Goal: Information Seeking & Learning: Learn about a topic

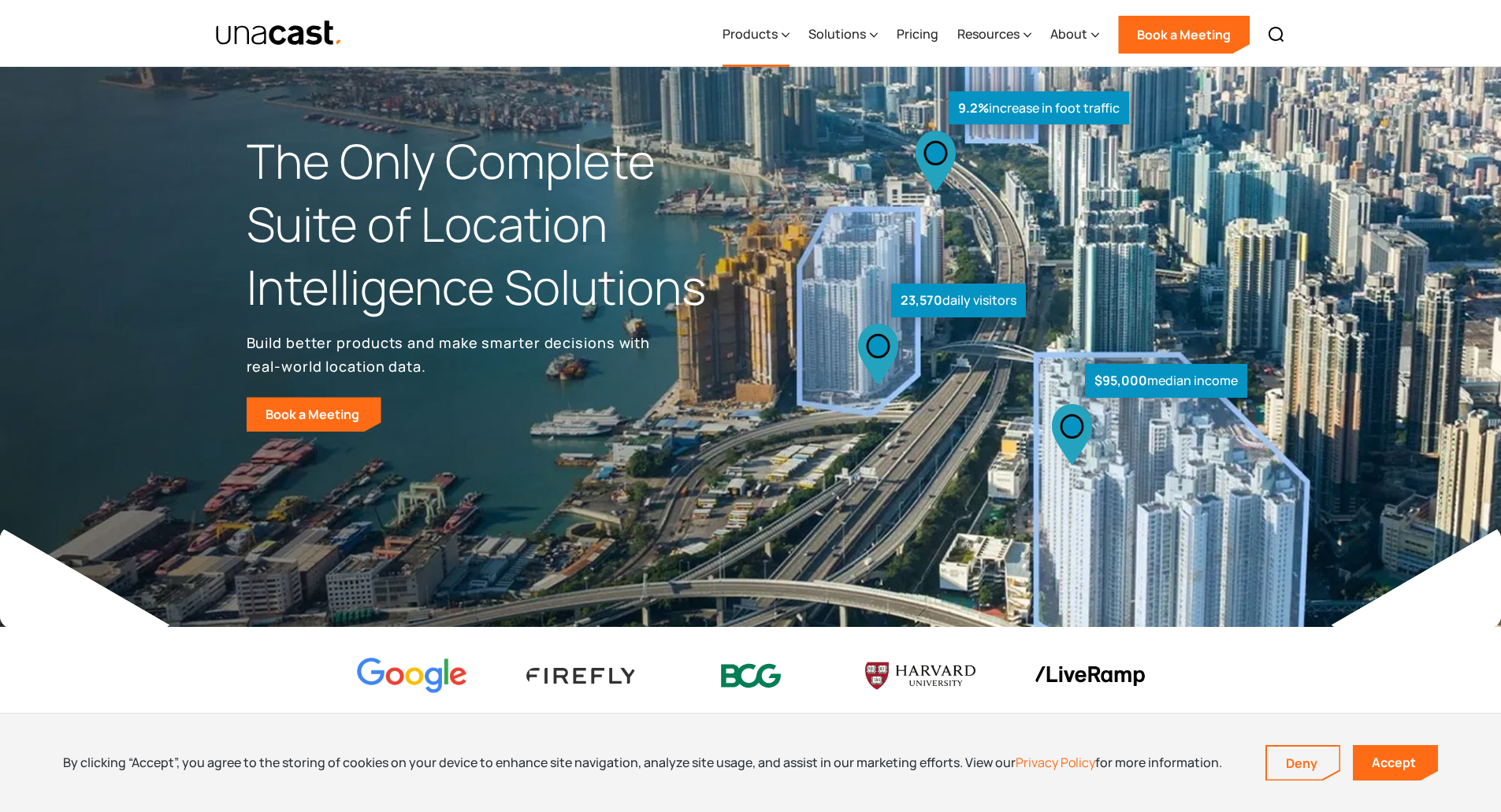
click at [784, 39] on div "Products" at bounding box center [756, 35] width 67 height 65
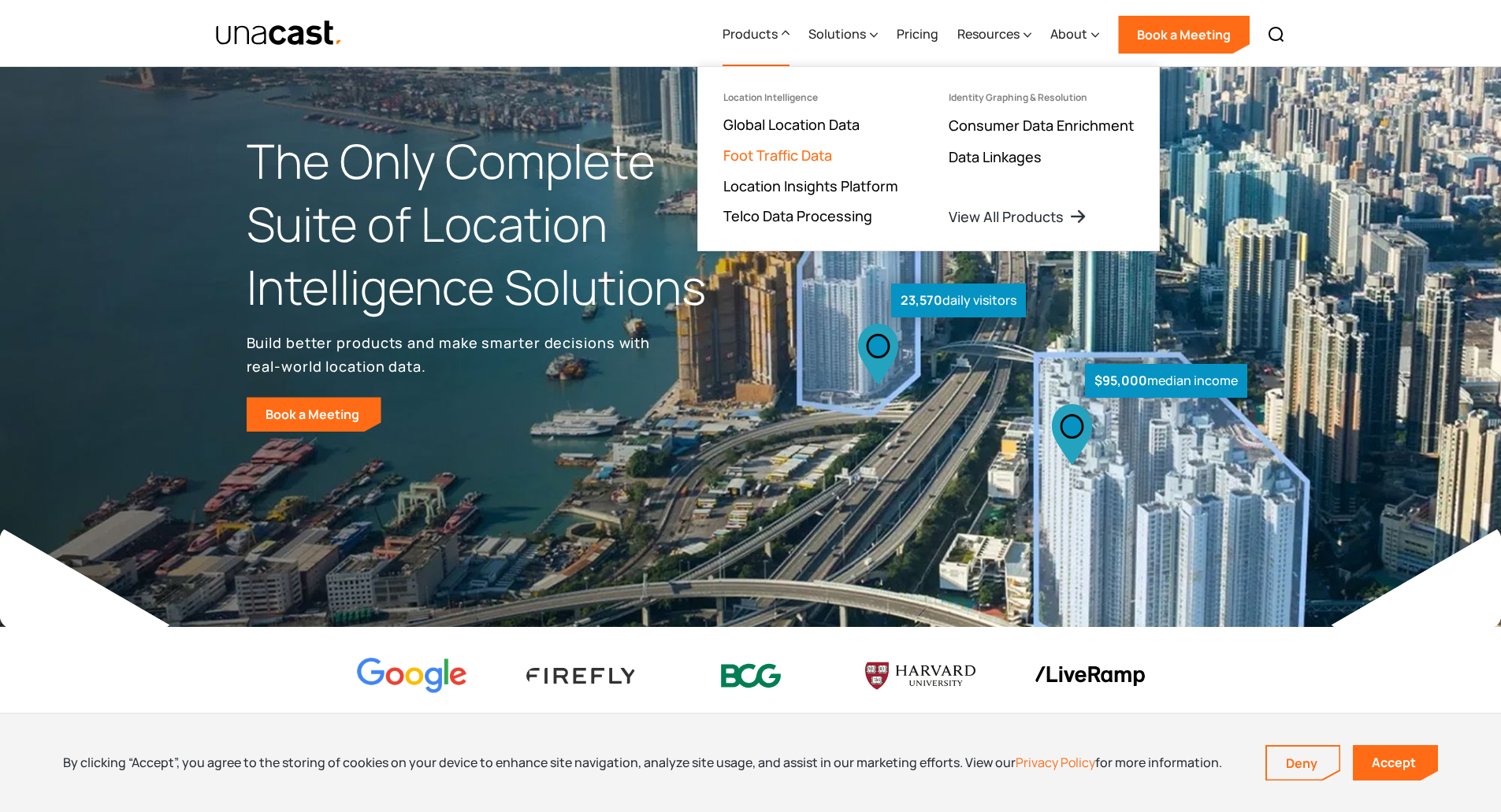
click at [801, 161] on link "Foot Traffic Data" at bounding box center [778, 155] width 109 height 19
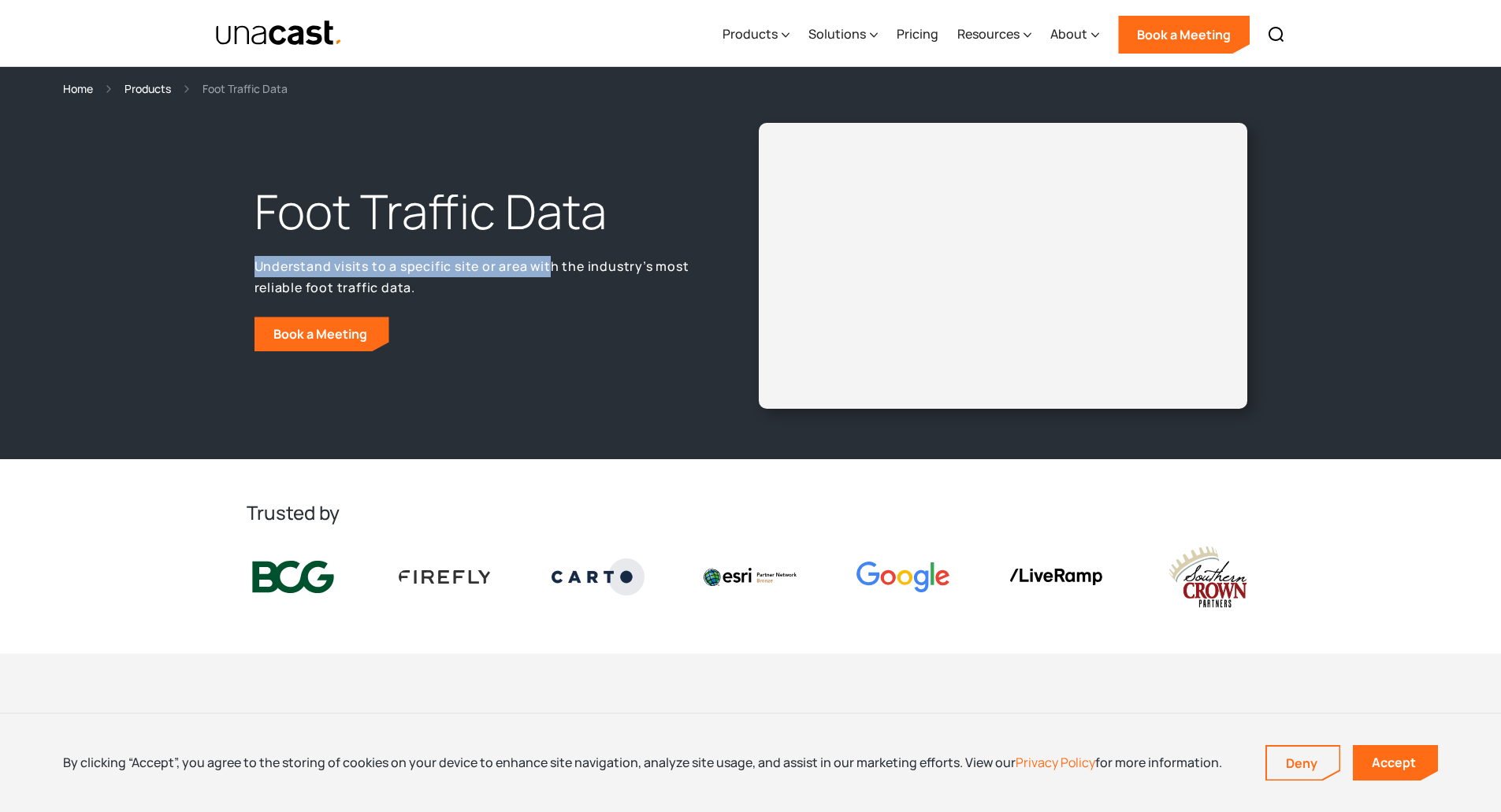
drag, startPoint x: 256, startPoint y: 270, endPoint x: 549, endPoint y: 276, distance: 293.1
click at [549, 276] on p "Understand visits to a specific site or area with the industry’s most reliable …" at bounding box center [477, 276] width 446 height 42
click at [549, 272] on p "Understand visits to a specific site or area with the industry’s most reliable …" at bounding box center [477, 276] width 446 height 42
click at [866, 35] on div "Solutions" at bounding box center [837, 34] width 58 height 19
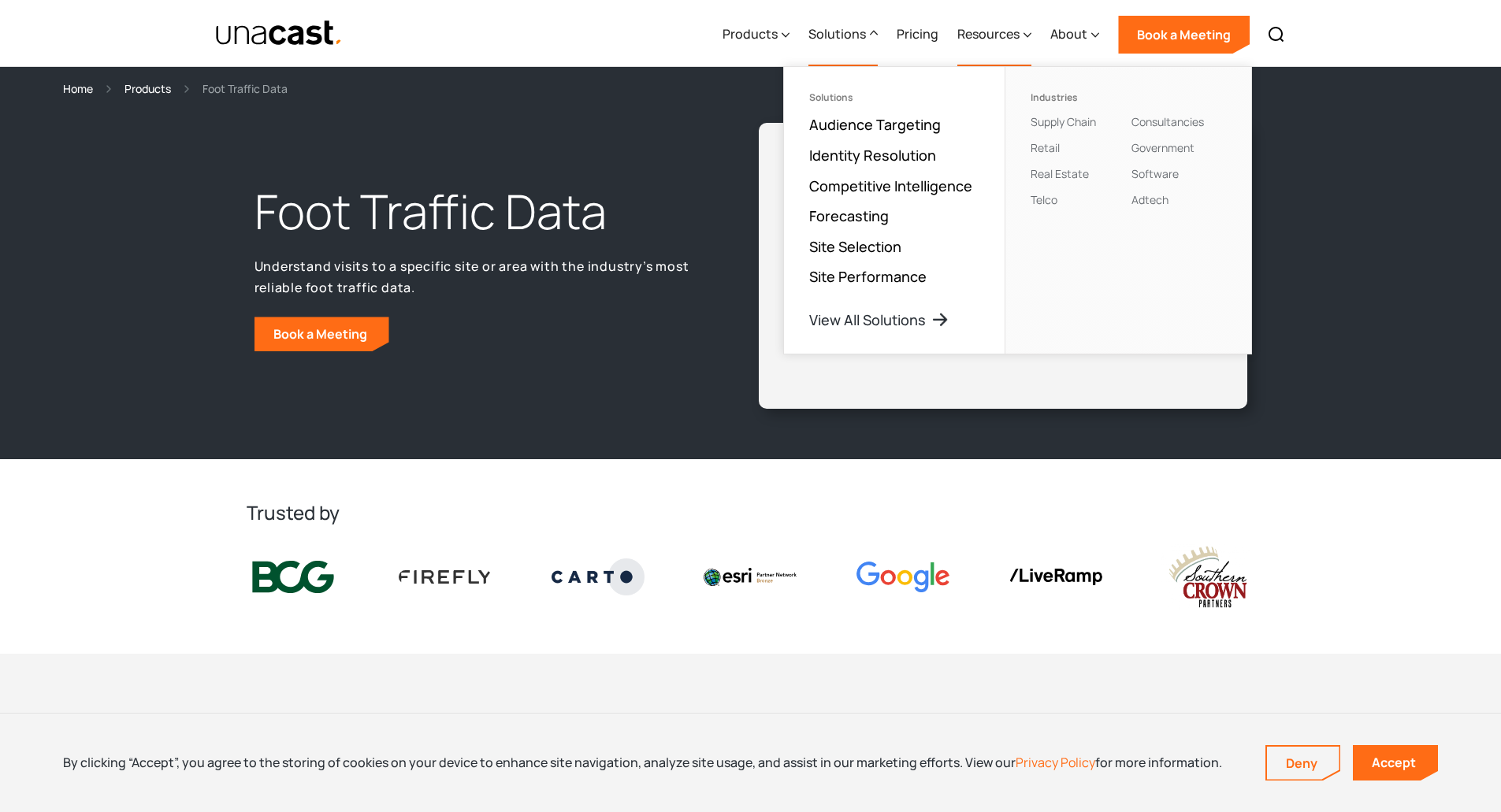
click at [984, 40] on div "Resources" at bounding box center [988, 34] width 62 height 19
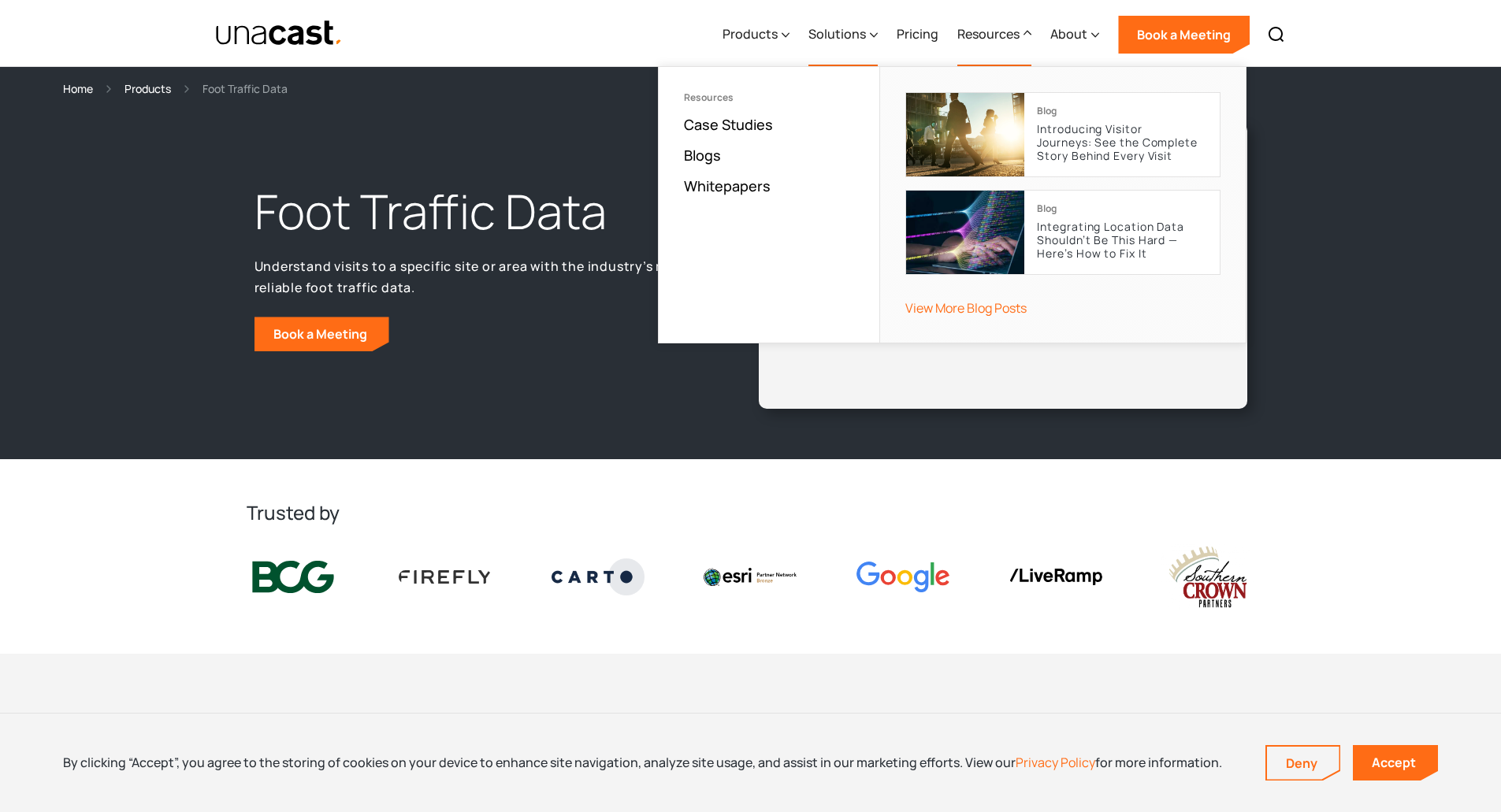
click at [862, 36] on div "Solutions" at bounding box center [837, 34] width 58 height 19
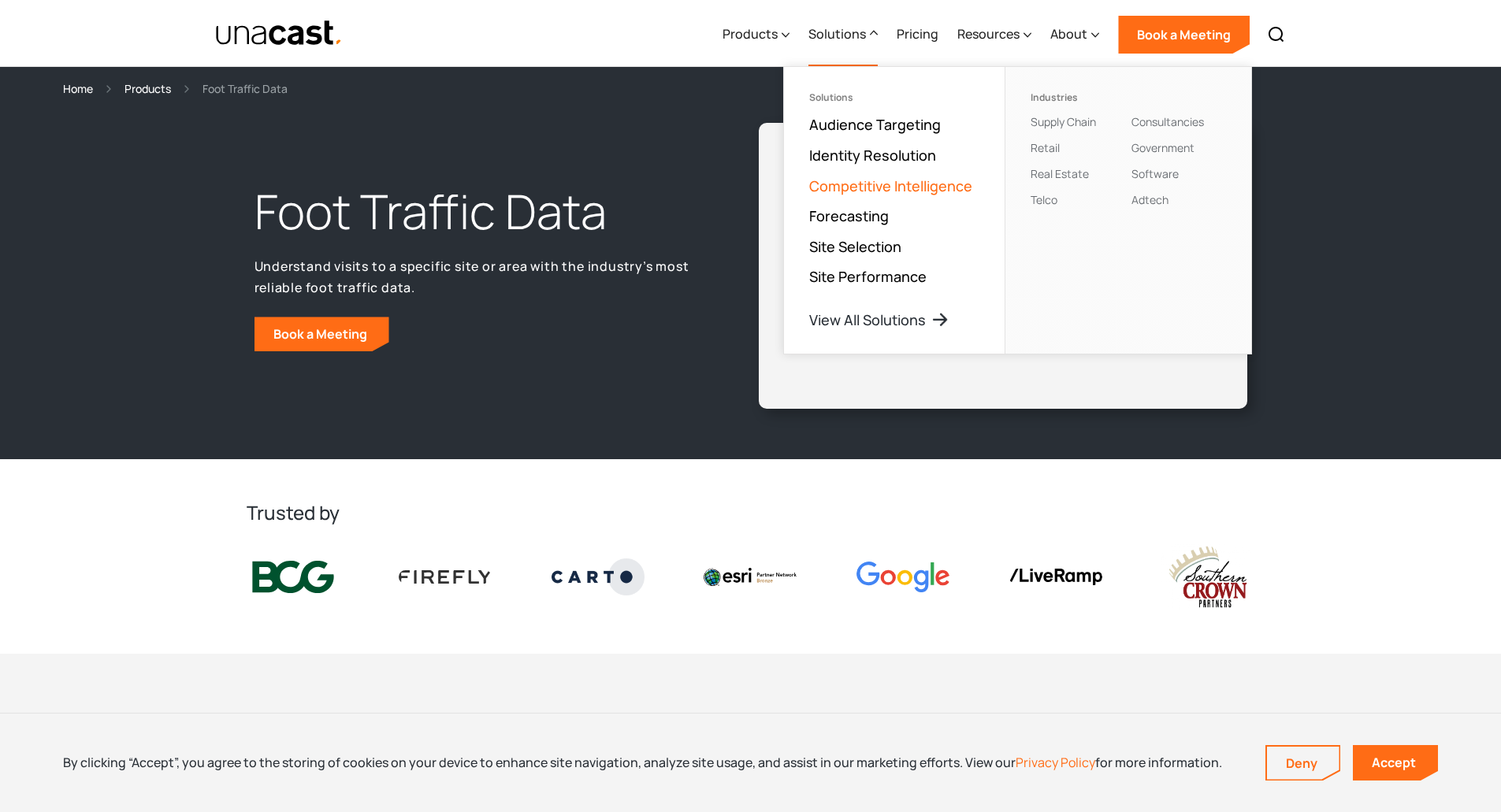
click at [941, 183] on link "Competitive Intelligence" at bounding box center [890, 186] width 163 height 19
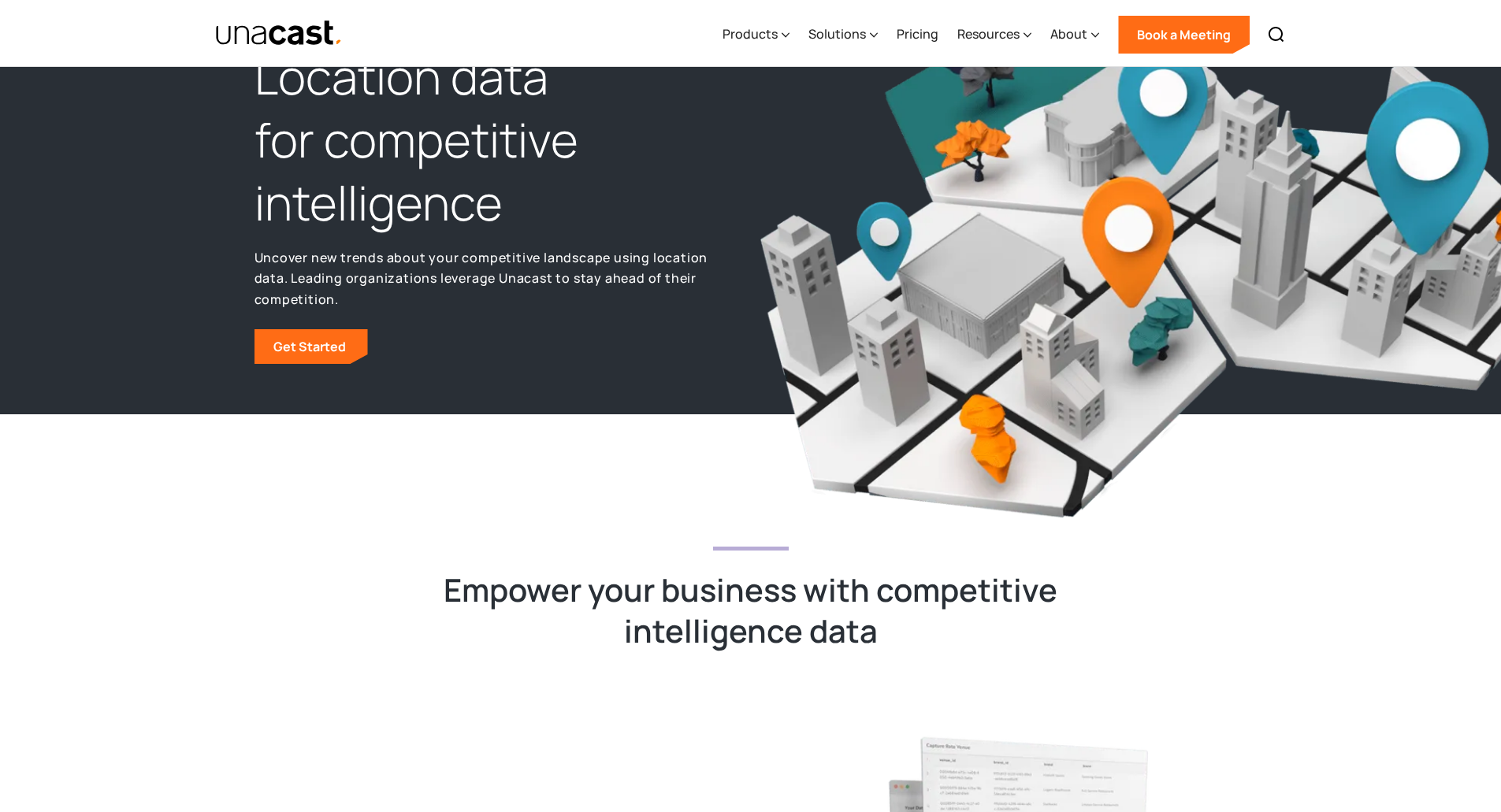
scroll to position [236, 0]
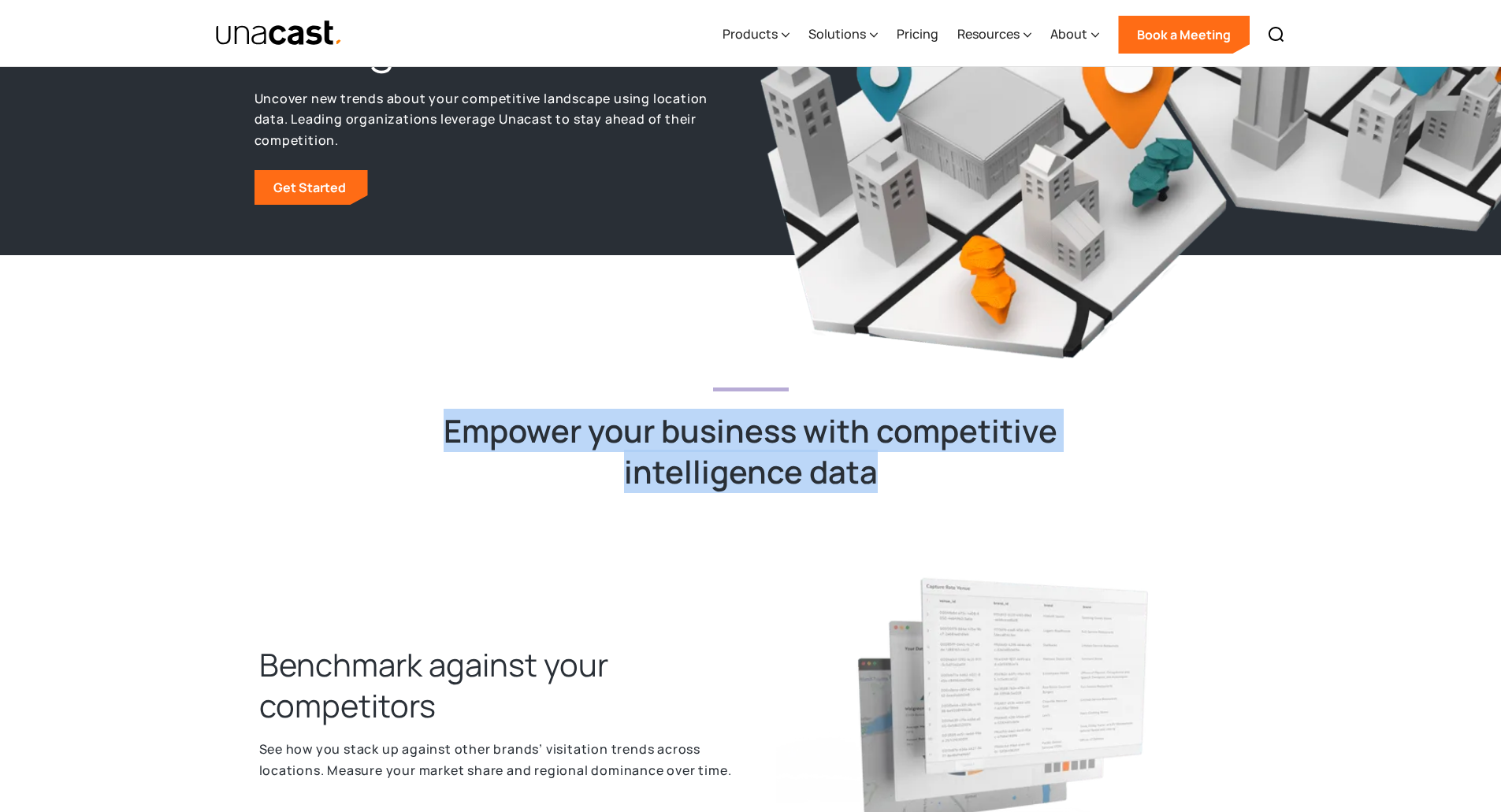
drag, startPoint x: 443, startPoint y: 410, endPoint x: 894, endPoint y: 438, distance: 451.9
click at [897, 445] on h2 "Empower your business with competitive intelligence data" at bounding box center [750, 451] width 614 height 82
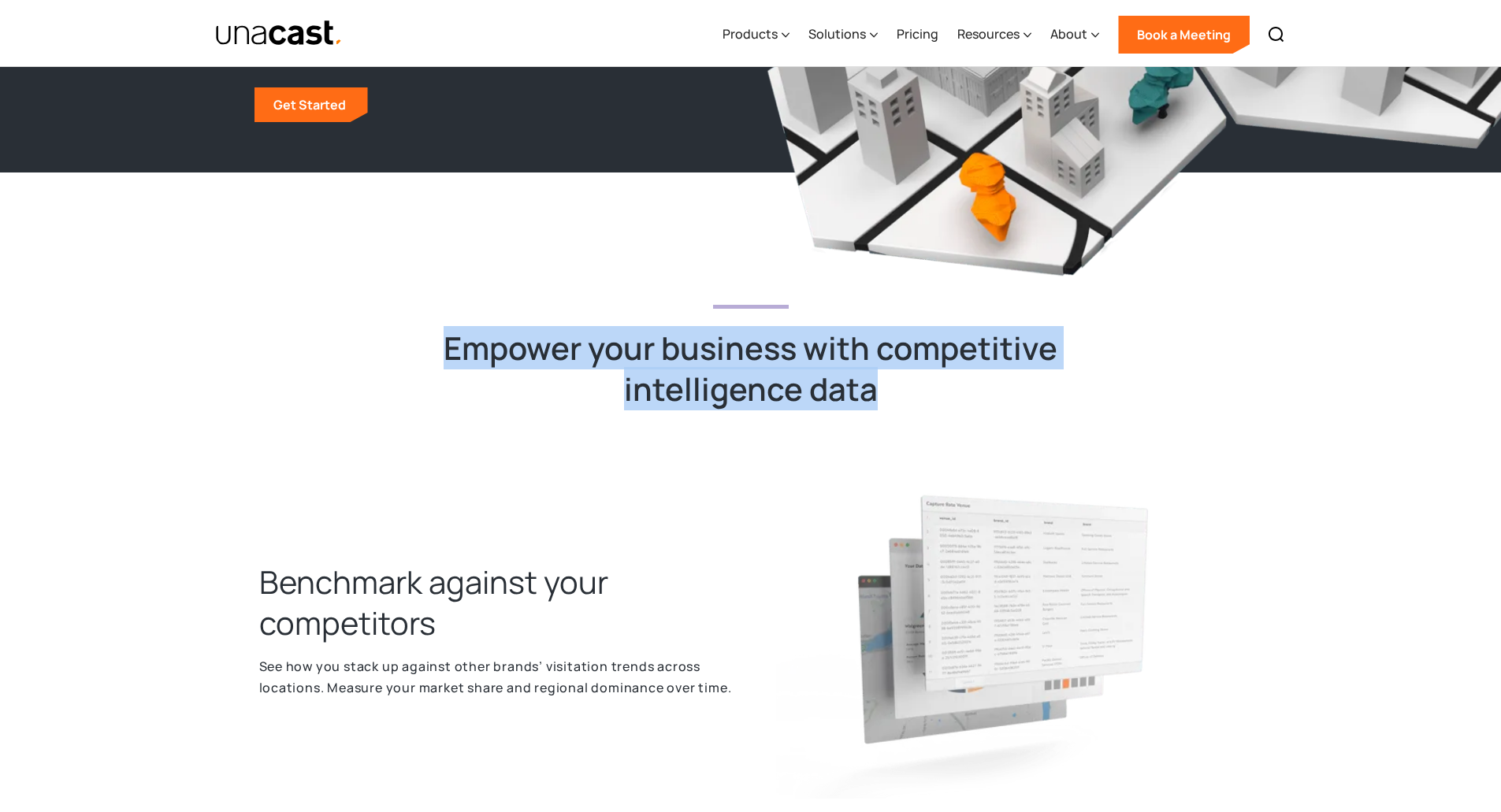
scroll to position [551, 0]
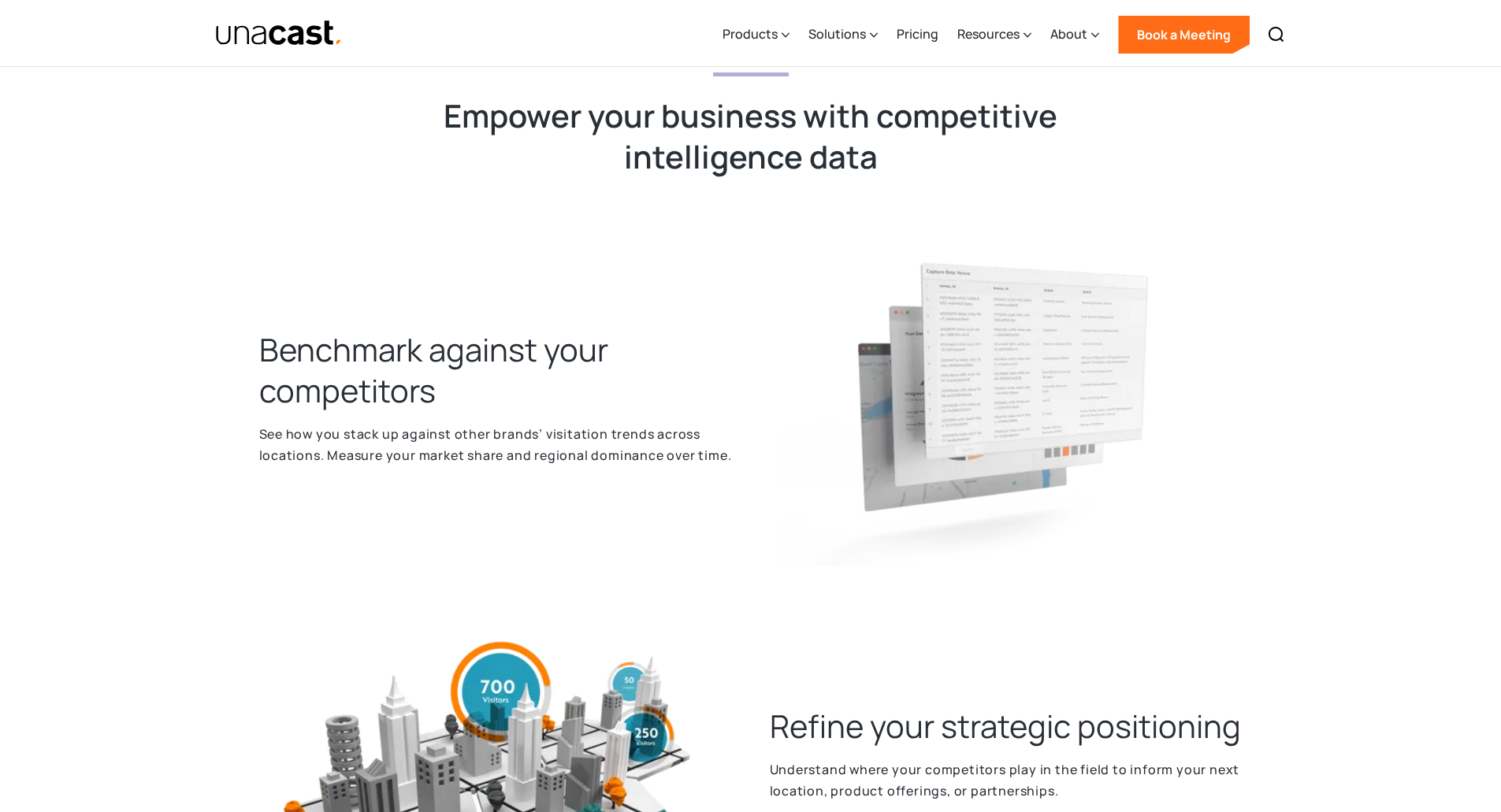
click at [357, 364] on h2 "Benchmark against your competitors" at bounding box center [496, 370] width 473 height 82
